Goal: Task Accomplishment & Management: Use online tool/utility

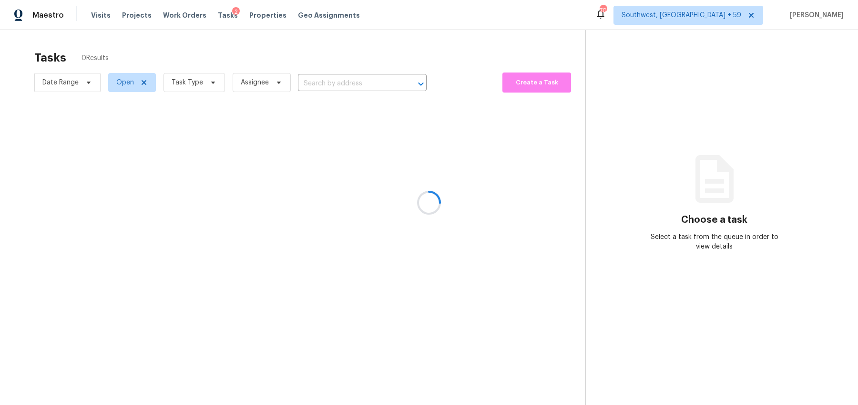
click at [403, 36] on div at bounding box center [429, 202] width 858 height 405
click at [196, 84] on div at bounding box center [429, 202] width 858 height 405
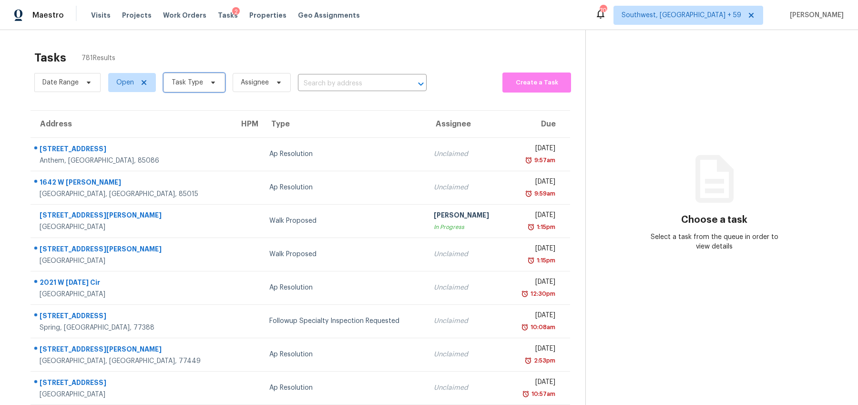
click at [194, 84] on span "Task Type" at bounding box center [187, 83] width 31 height 10
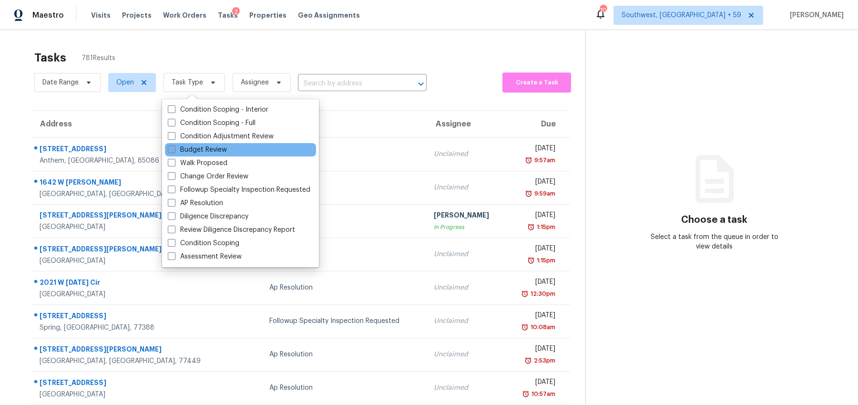
click at [174, 150] on span at bounding box center [172, 149] width 8 height 8
click at [174, 150] on input "Budget Review" at bounding box center [171, 148] width 6 height 6
checkbox input "true"
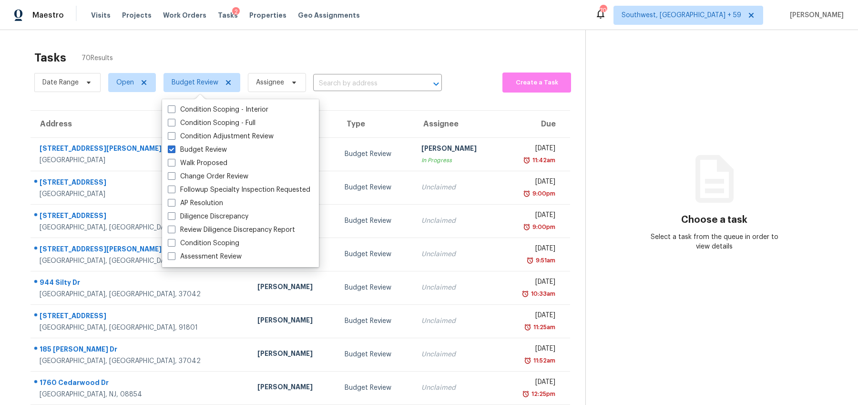
click at [215, 30] on div "Tasks 70 Results Date Range Open Budget Review Assignee ​ Create a Task Address…" at bounding box center [429, 263] width 858 height 467
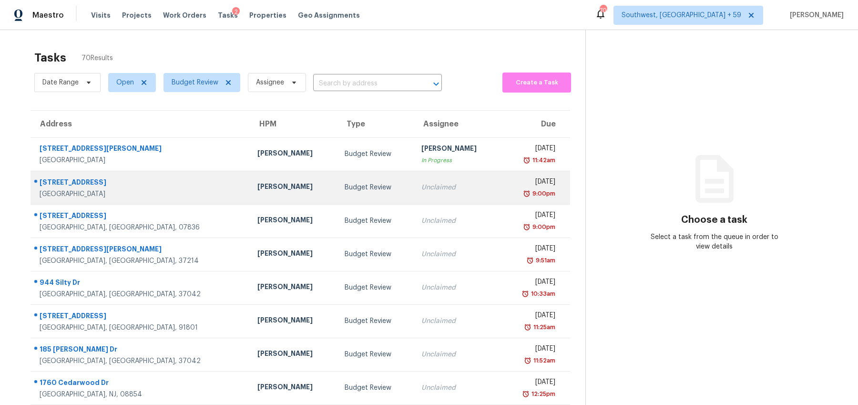
click at [353, 197] on td "Budget Review" at bounding box center [375, 187] width 76 height 33
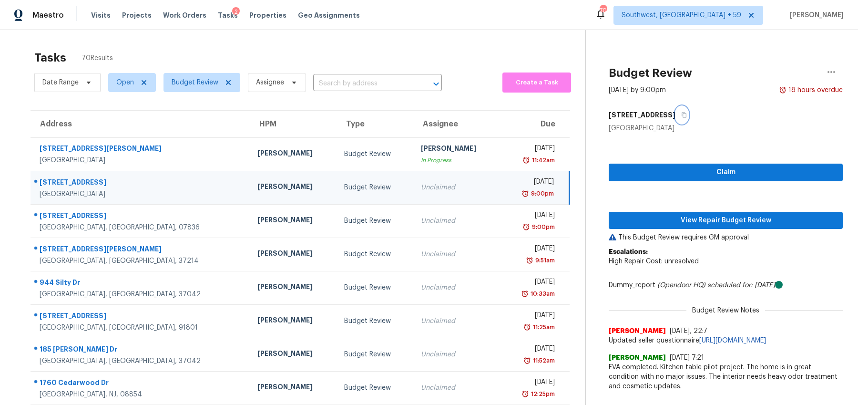
click at [681, 115] on icon "button" at bounding box center [684, 115] width 6 height 6
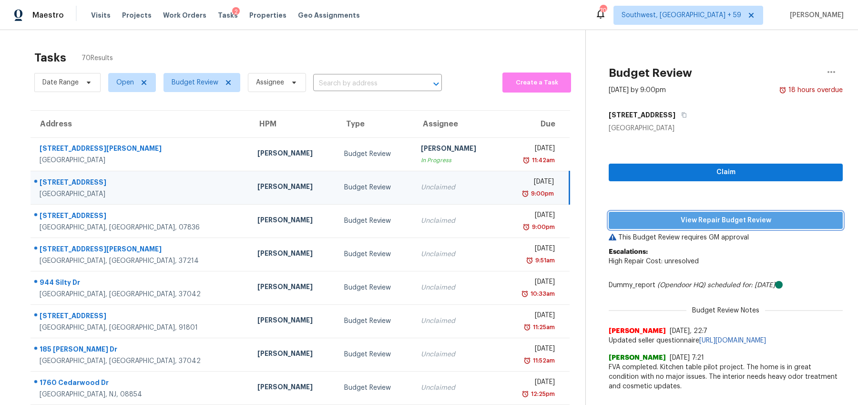
click at [712, 224] on span "View Repair Budget Review" at bounding box center [726, 221] width 219 height 12
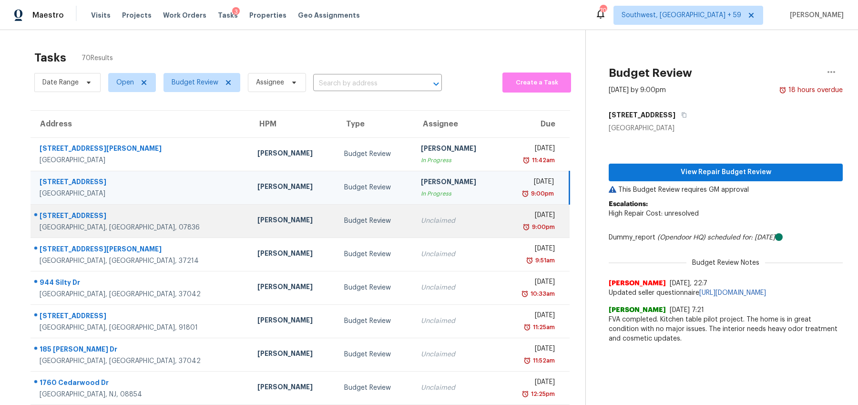
click at [426, 233] on td "Unclaimed" at bounding box center [456, 220] width 87 height 33
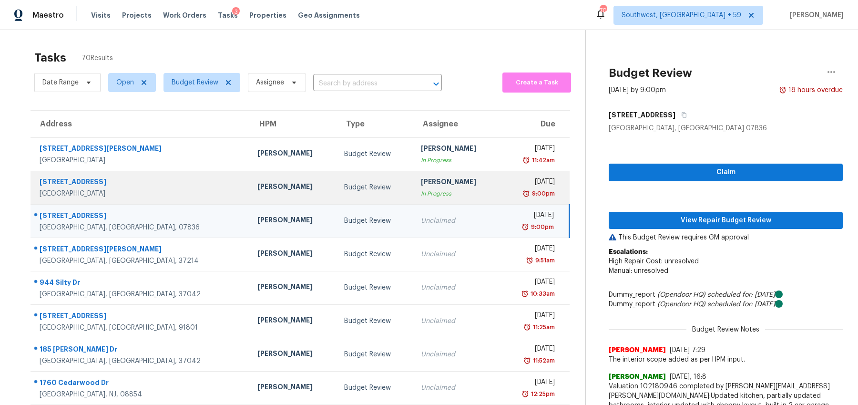
click at [421, 193] on div "In Progress" at bounding box center [457, 194] width 72 height 10
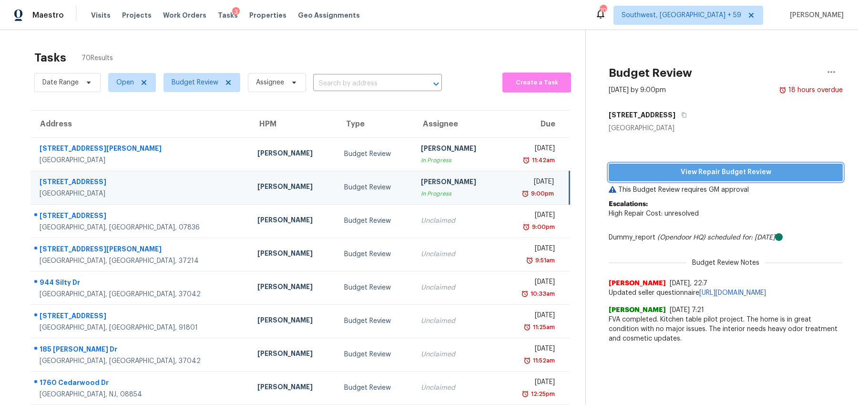
click at [686, 173] on span "View Repair Budget Review" at bounding box center [726, 172] width 219 height 12
click at [602, 50] on div "Budget Review [DATE] by 9:00pm 18 hours overdue [STREET_ADDRESS] View Repair Bu…" at bounding box center [714, 189] width 257 height 318
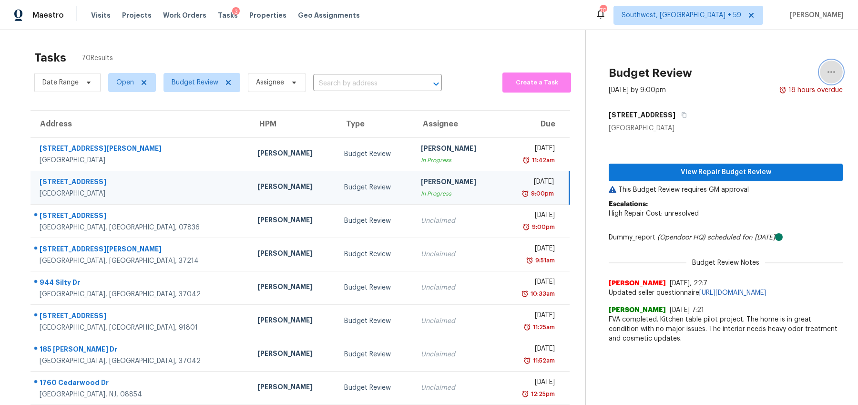
click at [832, 69] on icon "button" at bounding box center [831, 71] width 11 height 11
click at [761, 72] on div "Unclaim this task" at bounding box center [777, 74] width 74 height 10
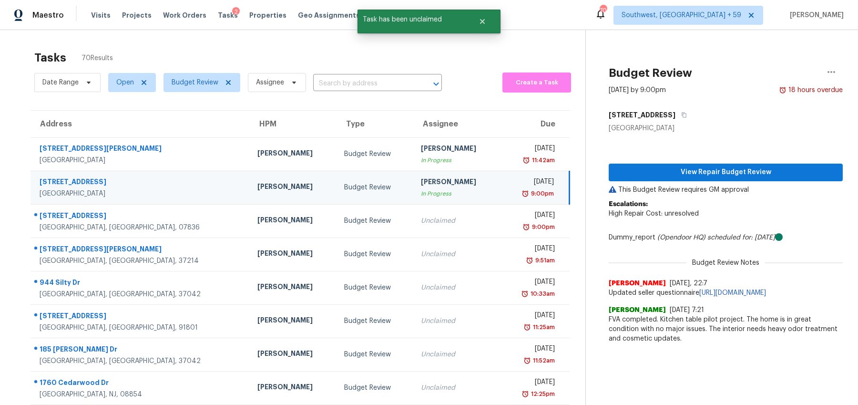
click at [446, 51] on div "Tasks 70 Results" at bounding box center [309, 57] width 551 height 25
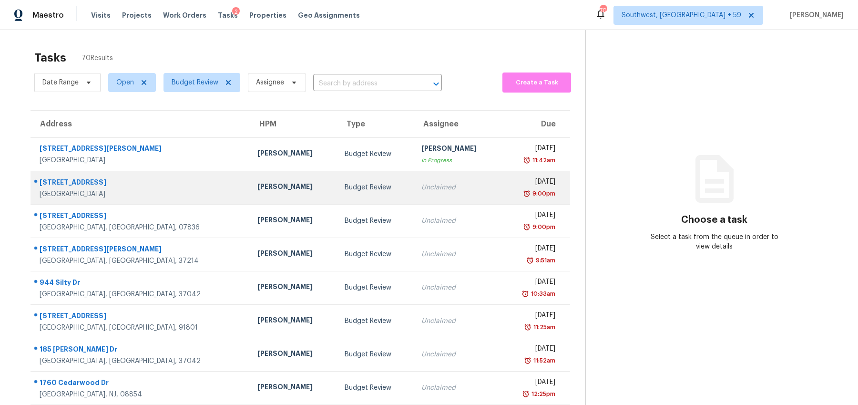
click at [434, 185] on div "Unclaimed" at bounding box center [458, 188] width 72 height 10
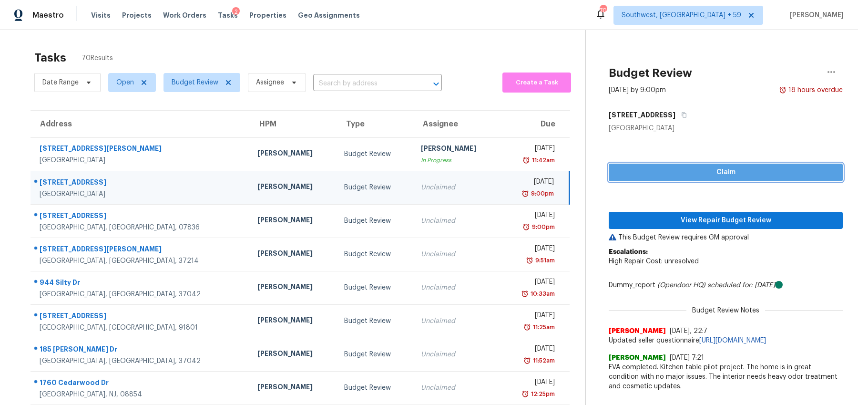
click at [708, 179] on button "Claim" at bounding box center [726, 173] width 234 height 18
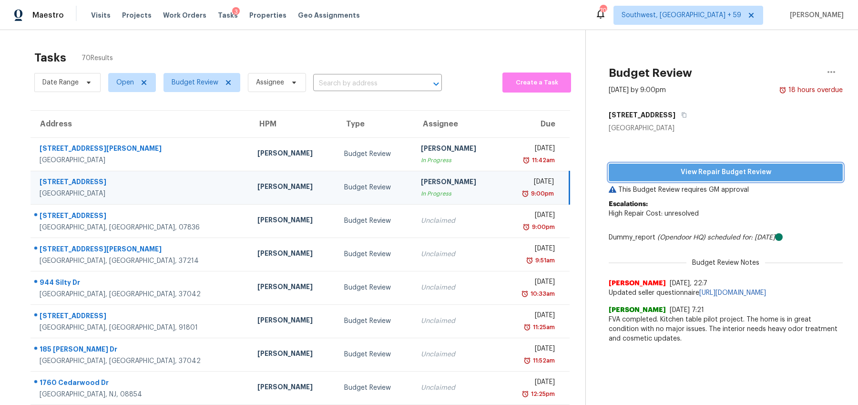
click at [735, 170] on span "View Repair Budget Review" at bounding box center [726, 172] width 219 height 12
click at [829, 66] on icon "button" at bounding box center [831, 71] width 11 height 11
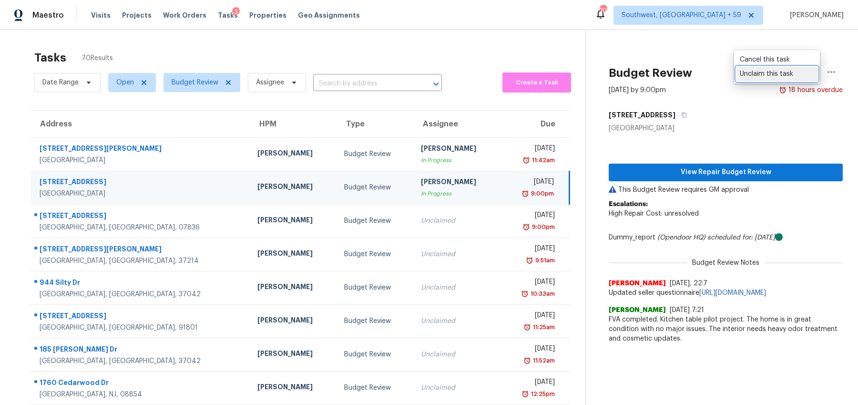
click at [751, 75] on div "Unclaim this task" at bounding box center [777, 74] width 74 height 10
